Goal: Task Accomplishment & Management: Manage account settings

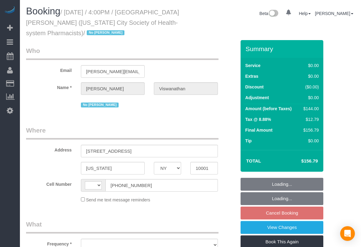
select select "NY"
select select "1"
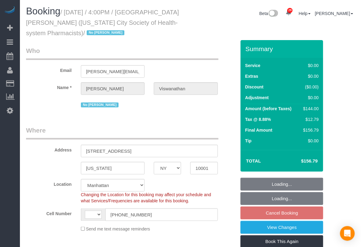
select select "string:stripe-pm_1PH4ys4VGloSiKo7AWBBUlHu"
select select "string:[GEOGRAPHIC_DATA]"
select select "object:925"
select select "spot5"
select select "1"
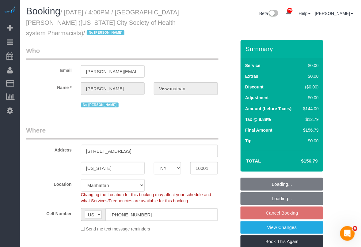
select select "number:89"
select select "number:90"
select select "number:15"
select select "number:5"
select select "object:1528"
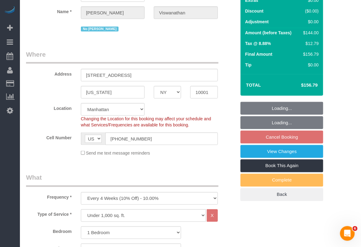
scroll to position [77, 0]
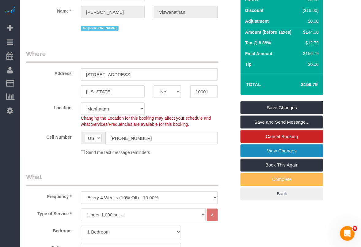
click at [277, 150] on link "View Changes" at bounding box center [282, 151] width 83 height 13
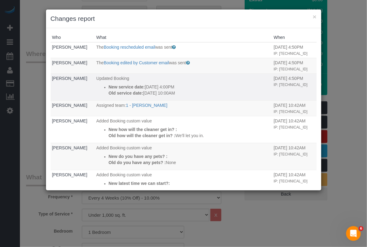
drag, startPoint x: 101, startPoint y: 99, endPoint x: 185, endPoint y: 105, distance: 83.6
click at [185, 96] on ul "New service date: [DATE] 4:00PM Old service date: [DATE] 10:00AM" at bounding box center [183, 90] width 174 height 12
copy div "New service date: [DATE] 4:00PM Old service date: [DATE] 10:00AM"
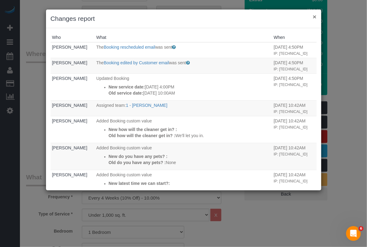
click at [313, 16] on button "×" at bounding box center [315, 16] width 4 height 6
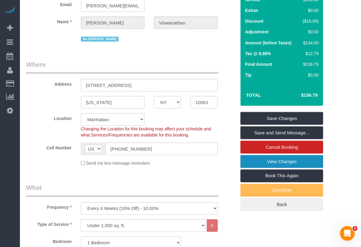
scroll to position [0, 0]
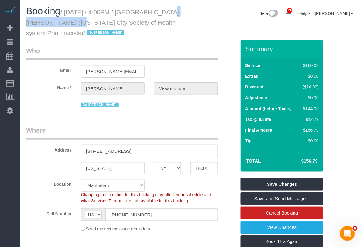
drag, startPoint x: 153, startPoint y: 16, endPoint x: 61, endPoint y: 24, distance: 92.3
click at [61, 24] on small "/ [DATE] / 4:00PM / [GEOGRAPHIC_DATA][PERSON_NAME] ([US_STATE] City Society of …" at bounding box center [102, 23] width 153 height 28
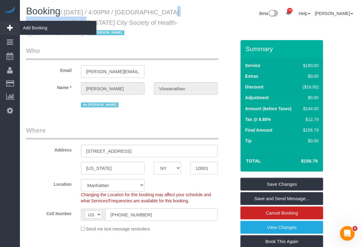
copy small "[PERSON_NAME]"
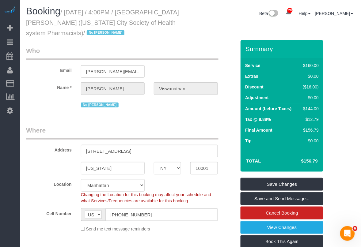
drag, startPoint x: 60, startPoint y: 229, endPoint x: 62, endPoint y: 226, distance: 3.3
click at [60, 229] on div "Send me text message reminders" at bounding box center [130, 229] width 219 height 7
